Goal: Navigation & Orientation: Find specific page/section

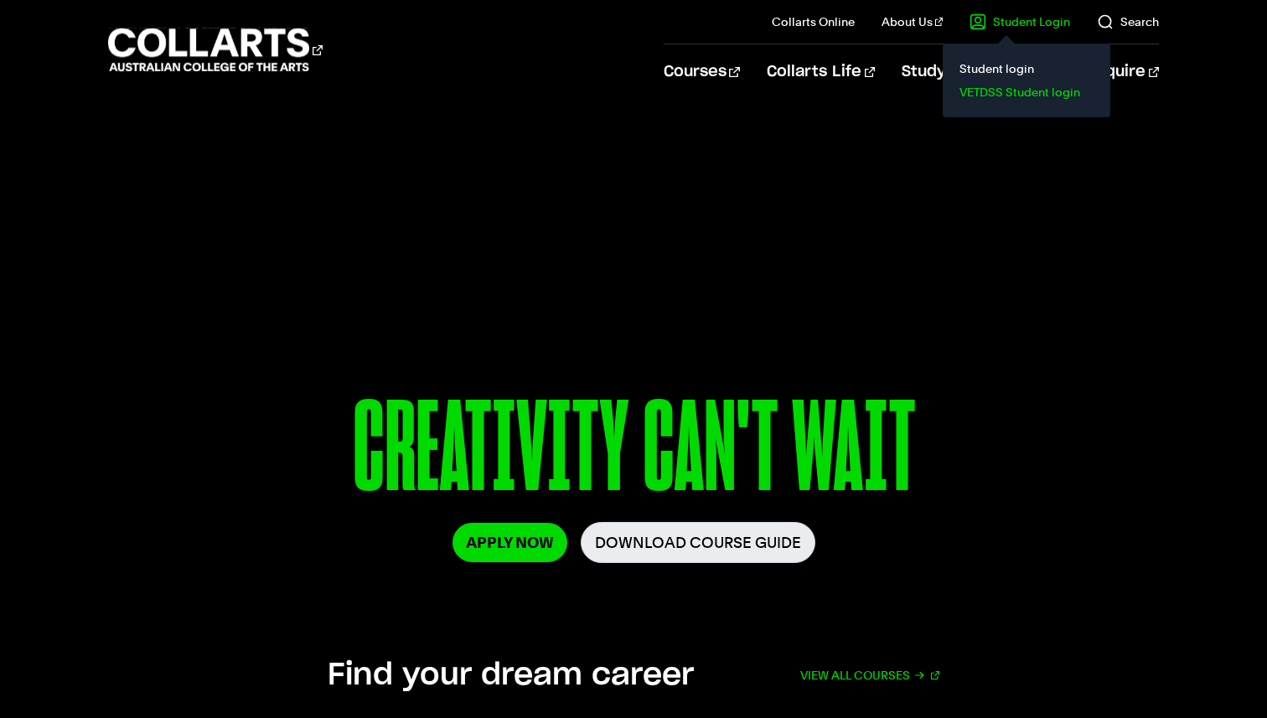
click at [971, 85] on link "VETDSS Student login" at bounding box center [1026, 91] width 141 height 23
click at [1052, 20] on link "Student Login" at bounding box center [1019, 21] width 101 height 17
click at [997, 92] on link "VETDSS Student login" at bounding box center [1026, 91] width 141 height 23
